Goal: Browse casually: Explore the website without a specific task or goal

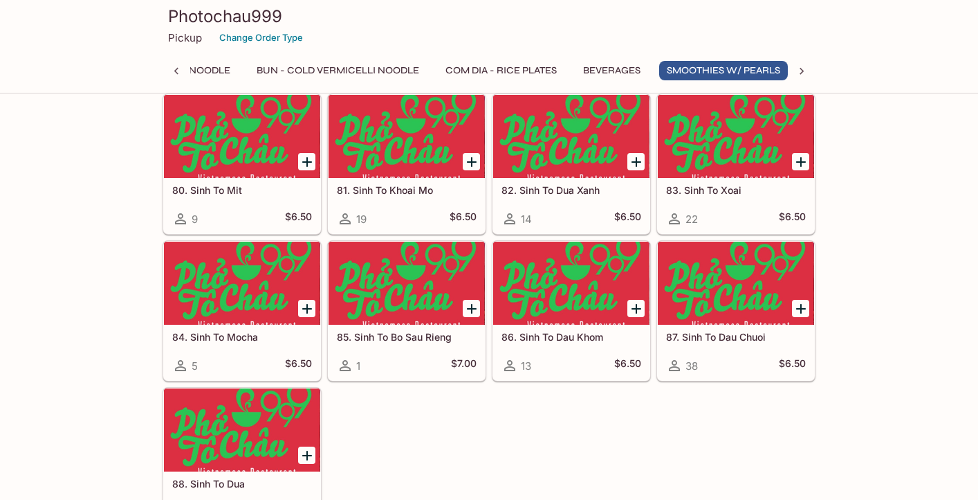
scroll to position [4079, 0]
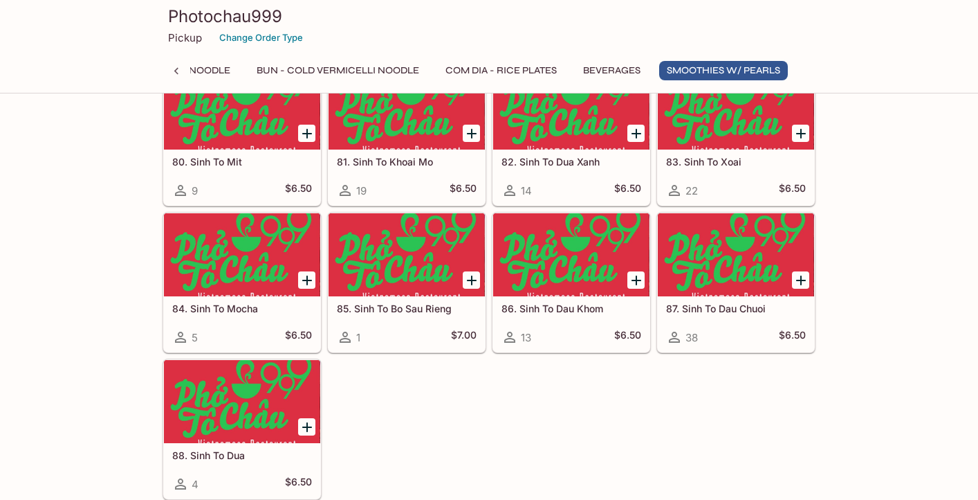
click at [205, 25] on h3 "Photochau999" at bounding box center [489, 16] width 642 height 21
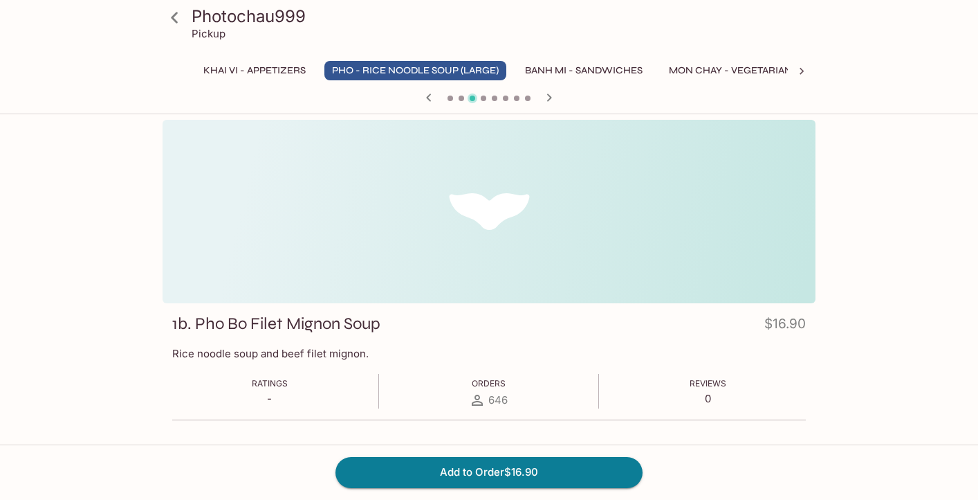
click at [170, 17] on icon at bounding box center [175, 18] width 24 height 24
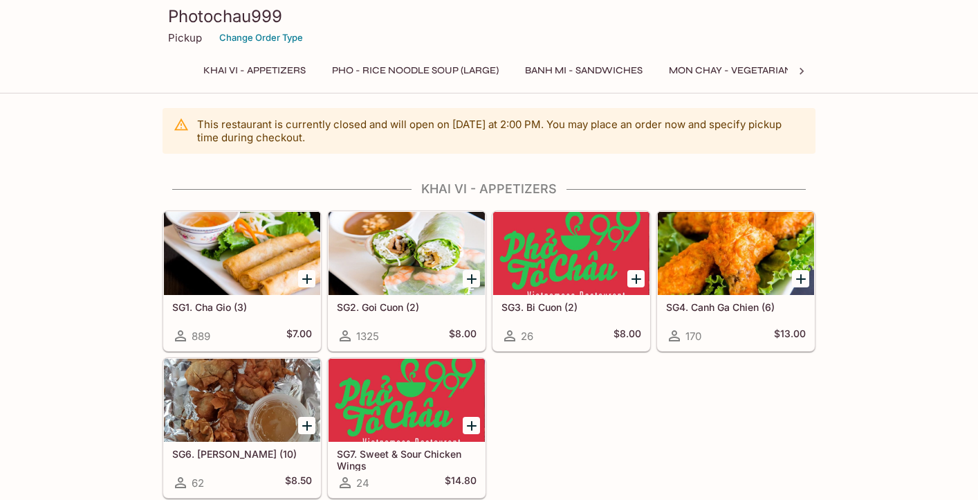
drag, startPoint x: 406, startPoint y: 38, endPoint x: 408, endPoint y: 59, distance: 20.8
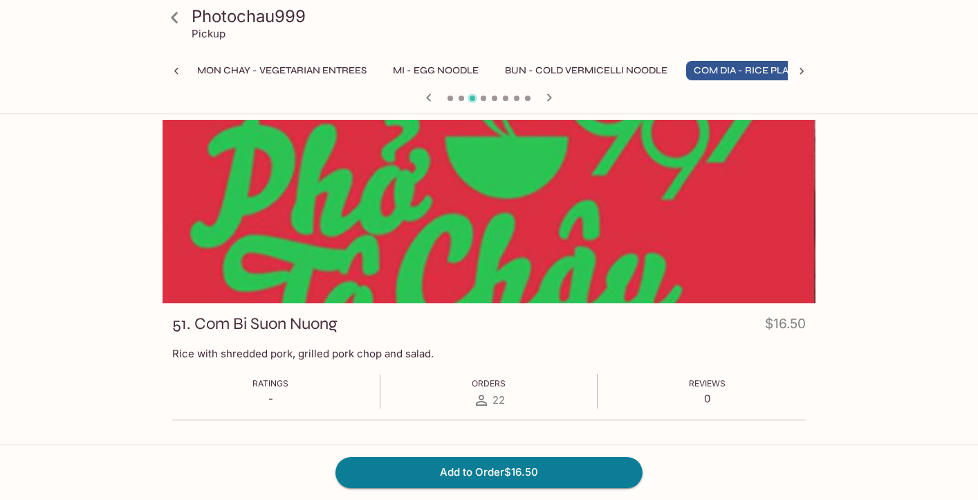
scroll to position [0, 505]
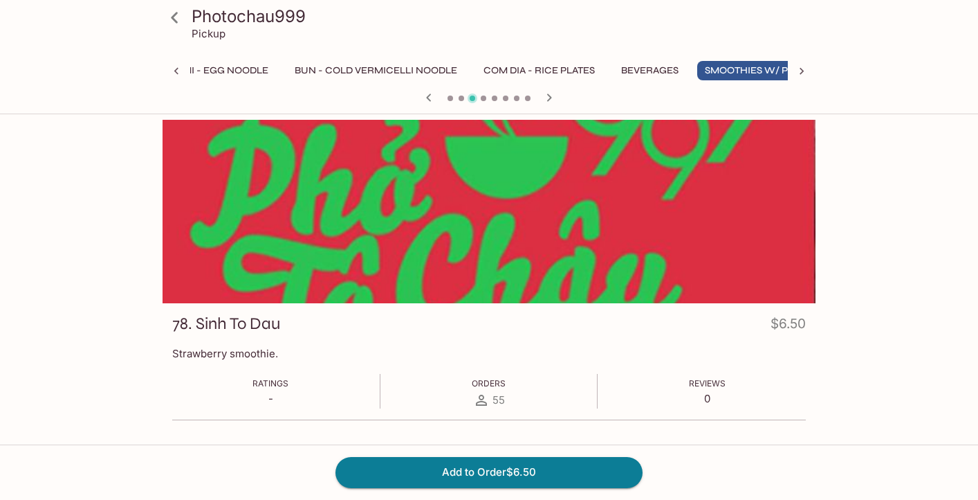
scroll to position [0, 731]
